Goal: Register for event/course

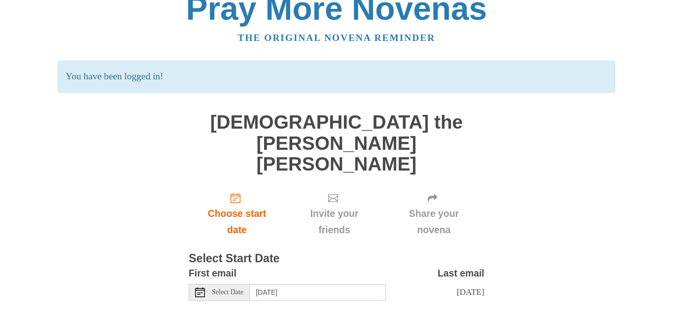
scroll to position [28, 0]
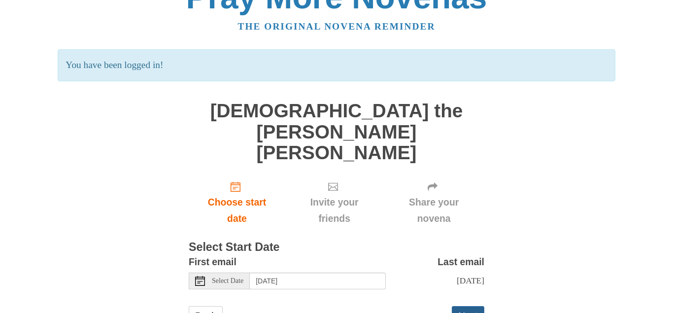
click at [460, 306] on button "Next" at bounding box center [468, 316] width 33 height 20
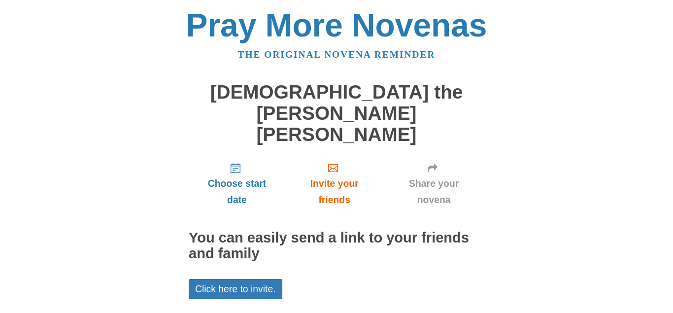
scroll to position [38, 0]
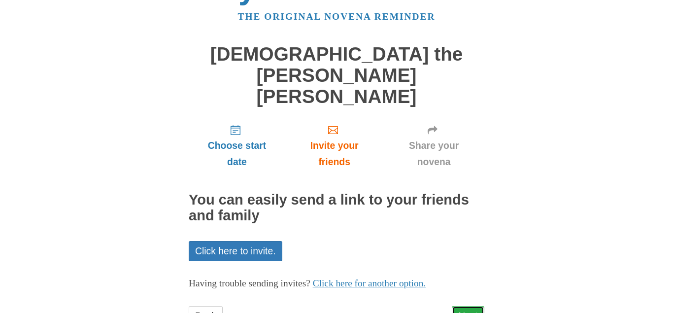
click at [471, 306] on link "Next" at bounding box center [468, 316] width 33 height 20
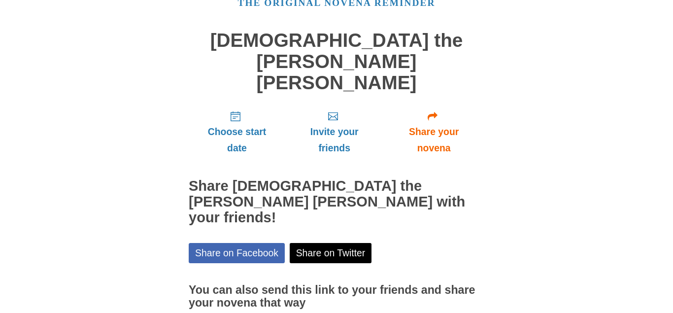
scroll to position [83, 0]
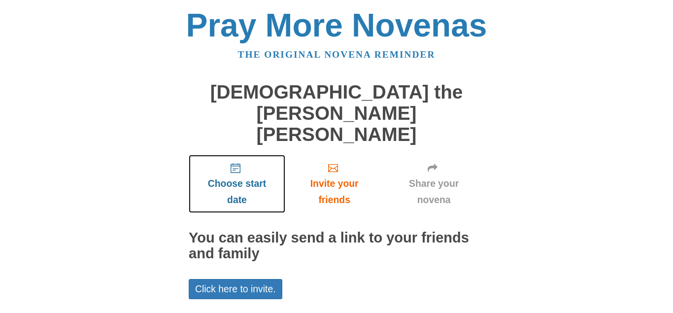
click at [240, 163] on icon "Choose start date" at bounding box center [236, 168] width 10 height 10
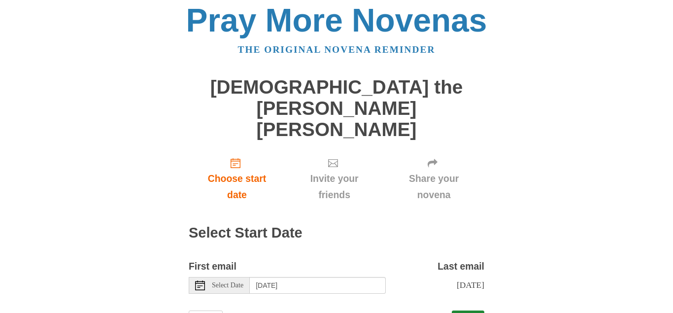
scroll to position [9, 0]
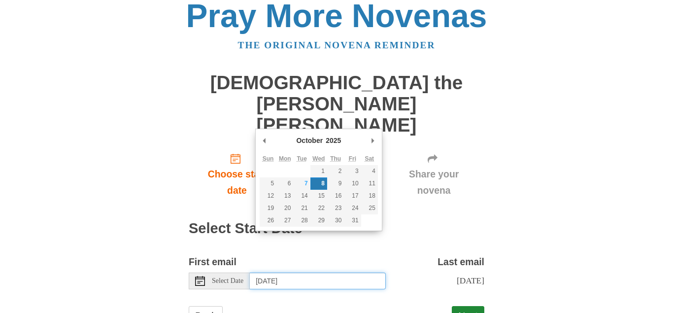
click at [331, 273] on input "[DATE]" at bounding box center [318, 281] width 136 height 17
type input "[DATE]"
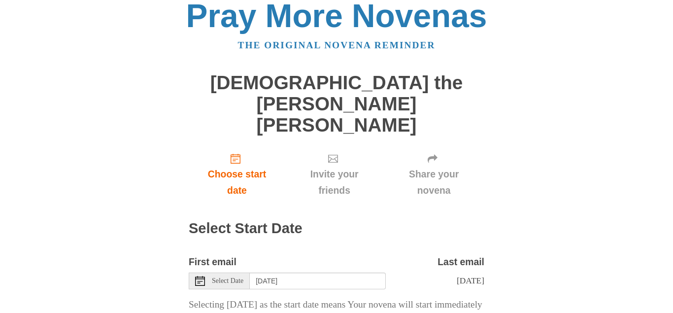
scroll to position [84, 0]
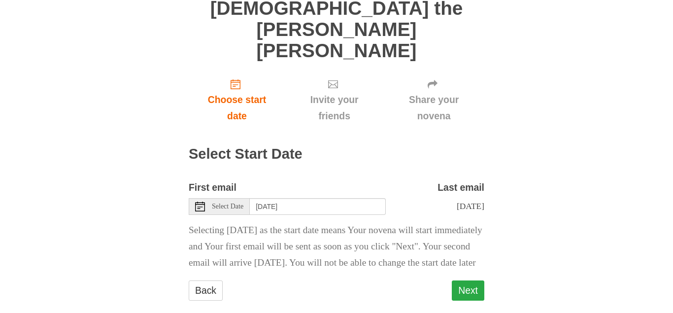
click at [466, 281] on button "Next" at bounding box center [468, 291] width 33 height 20
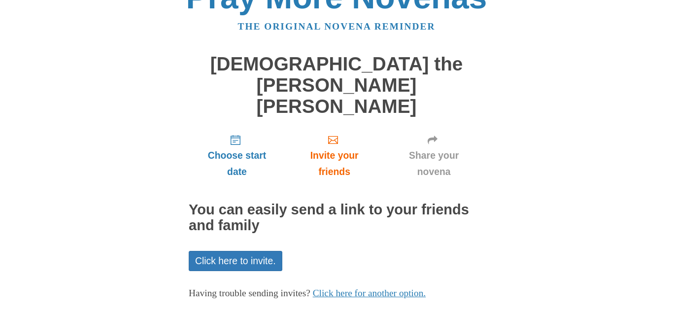
scroll to position [38, 0]
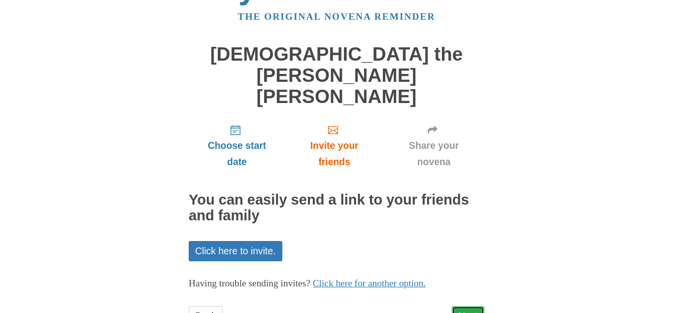
click at [462, 306] on link "Next" at bounding box center [468, 316] width 33 height 20
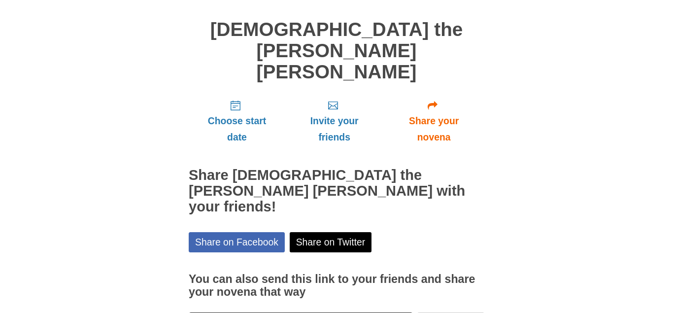
scroll to position [83, 0]
